Goal: Task Accomplishment & Management: Manage account settings

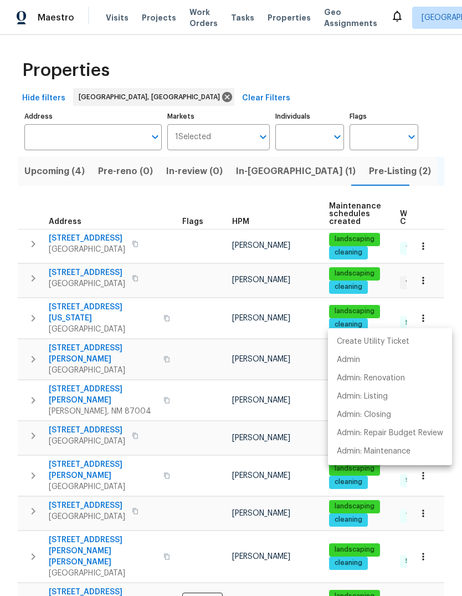
click at [193, 399] on div at bounding box center [231, 298] width 462 height 596
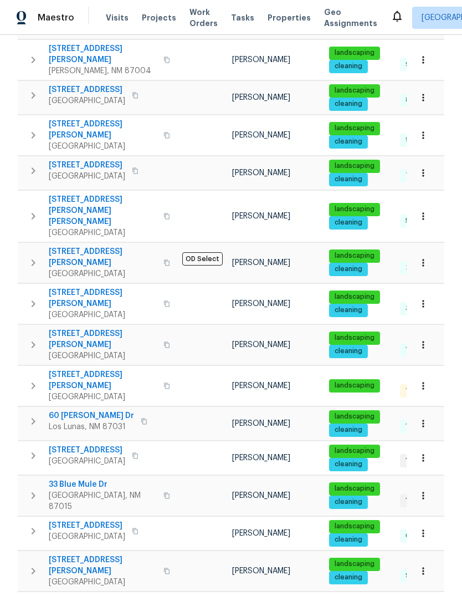
click at [391, 11] on icon at bounding box center [397, 15] width 13 height 13
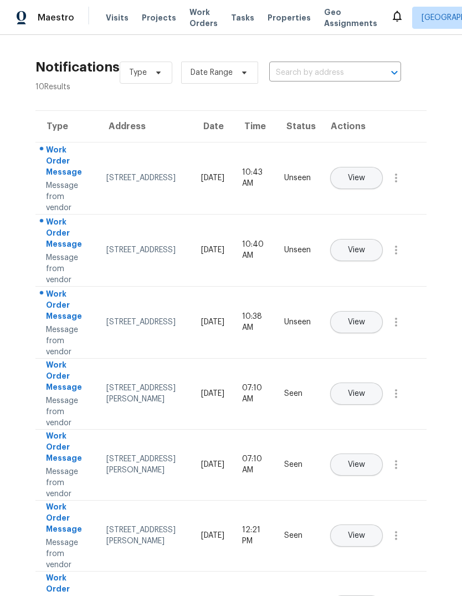
click at [365, 174] on span "View" at bounding box center [356, 178] width 17 height 8
click at [383, 243] on button "View" at bounding box center [356, 250] width 53 height 22
click at [365, 318] on span "View" at bounding box center [356, 322] width 17 height 8
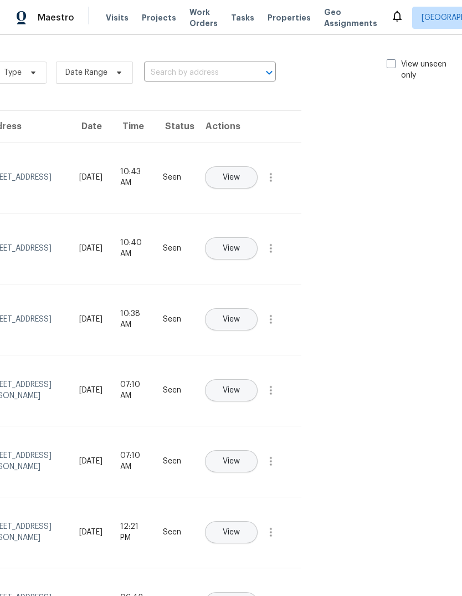
scroll to position [0, 125]
click at [396, 61] on label "View unseen only" at bounding box center [425, 70] width 77 height 22
click at [394, 61] on input "View unseen only" at bounding box center [390, 62] width 7 height 7
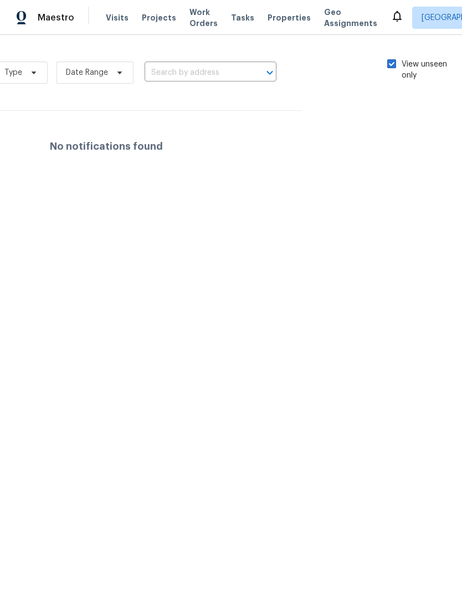
click at [390, 65] on span at bounding box center [391, 63] width 9 height 9
click at [390, 65] on input "View unseen only" at bounding box center [390, 62] width 7 height 7
checkbox input "false"
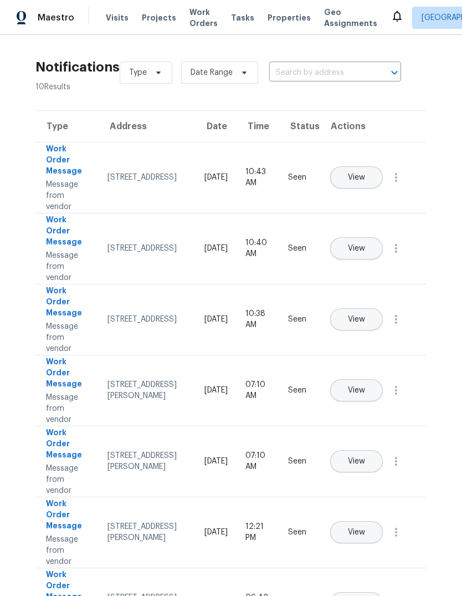
scroll to position [0, 0]
